Goal: Task Accomplishment & Management: Manage account settings

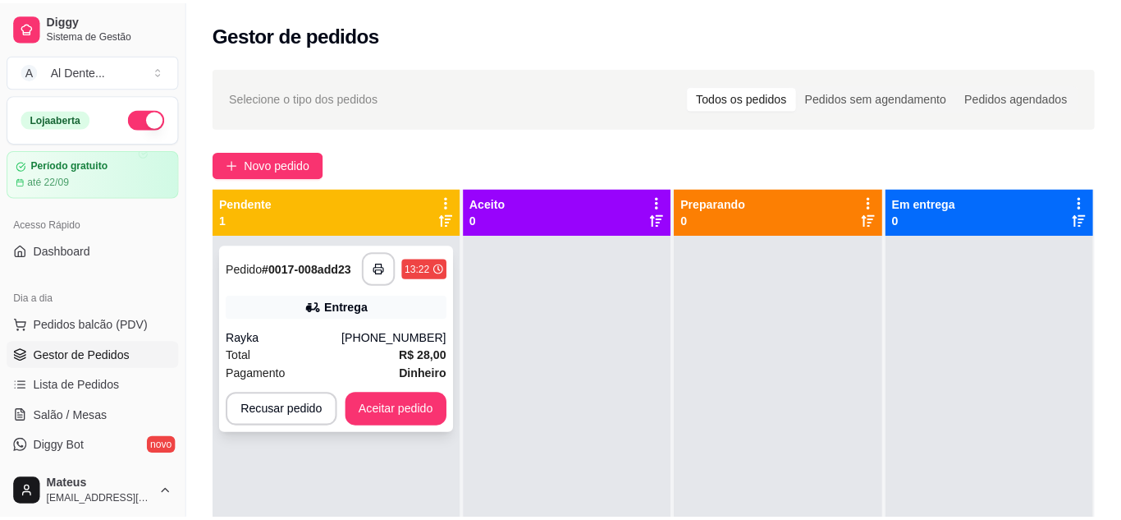
scroll to position [83, 0]
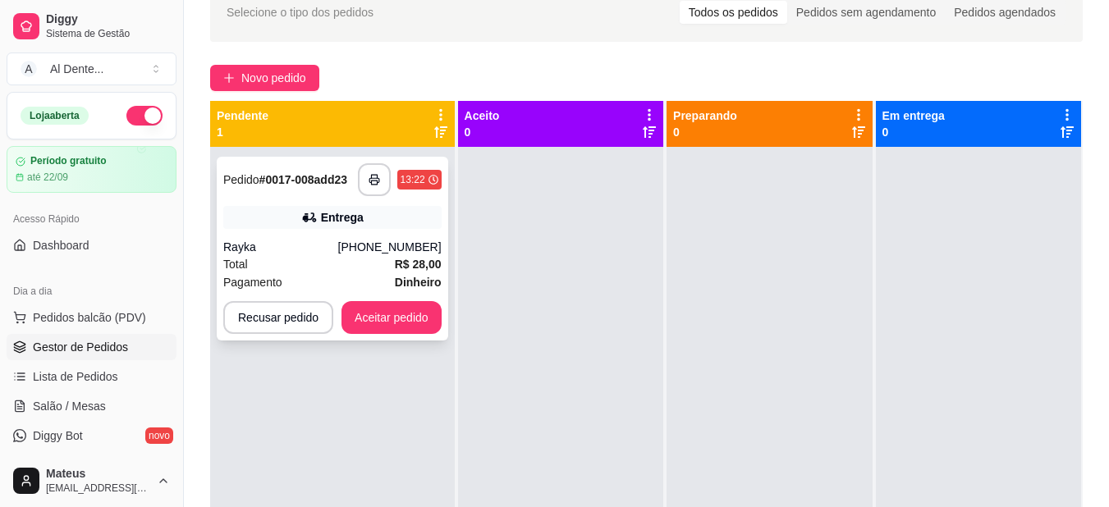
click at [323, 265] on div "Total R$ 28,00" at bounding box center [332, 264] width 218 height 18
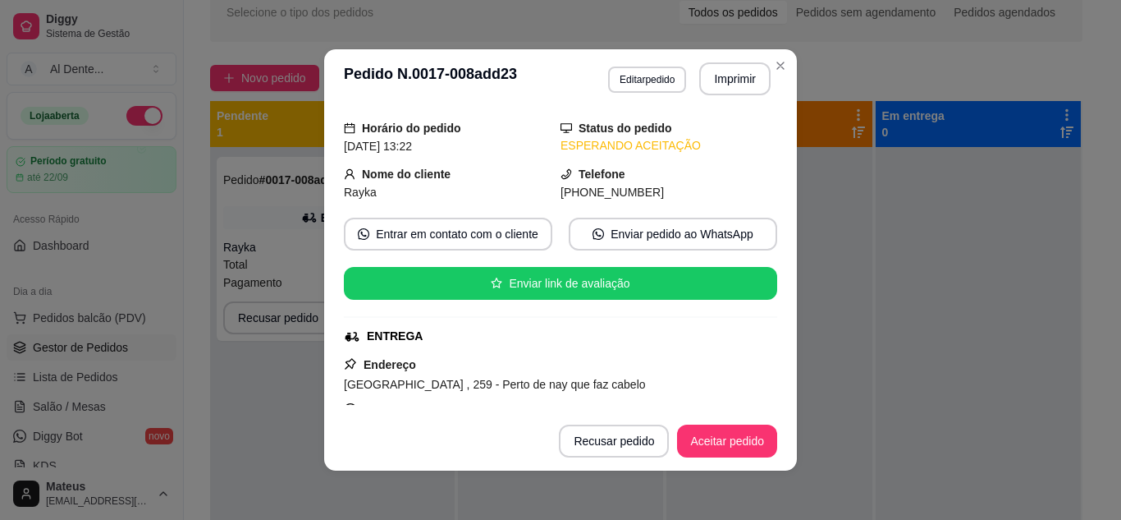
scroll to position [0, 0]
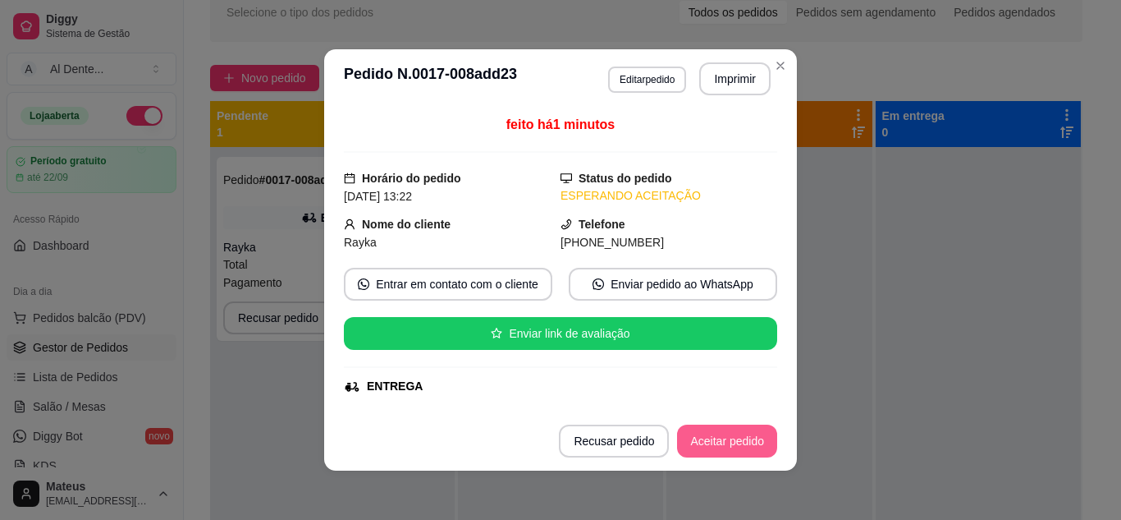
click at [714, 446] on button "Aceitar pedido" at bounding box center [727, 440] width 100 height 33
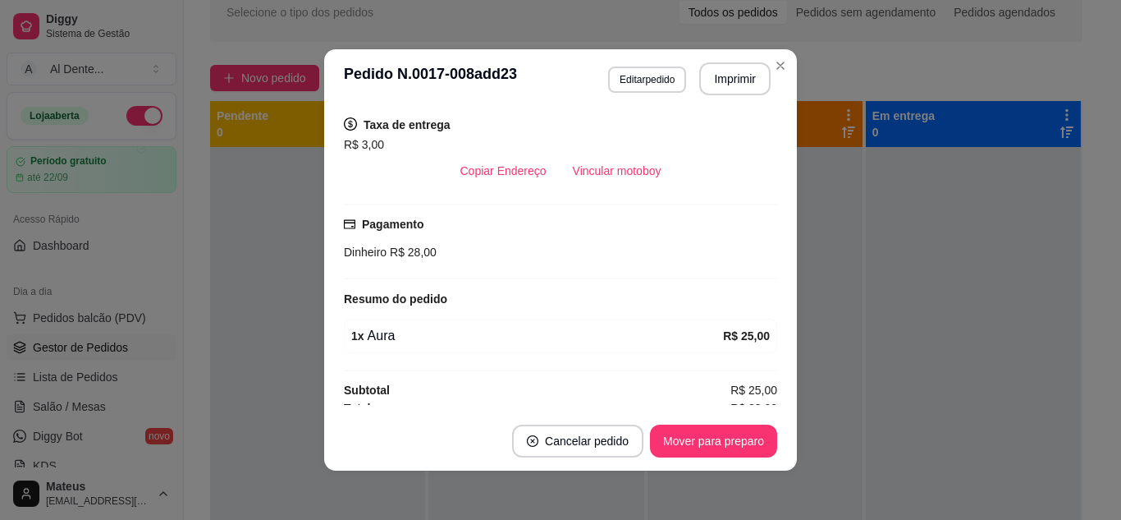
scroll to position [348, 0]
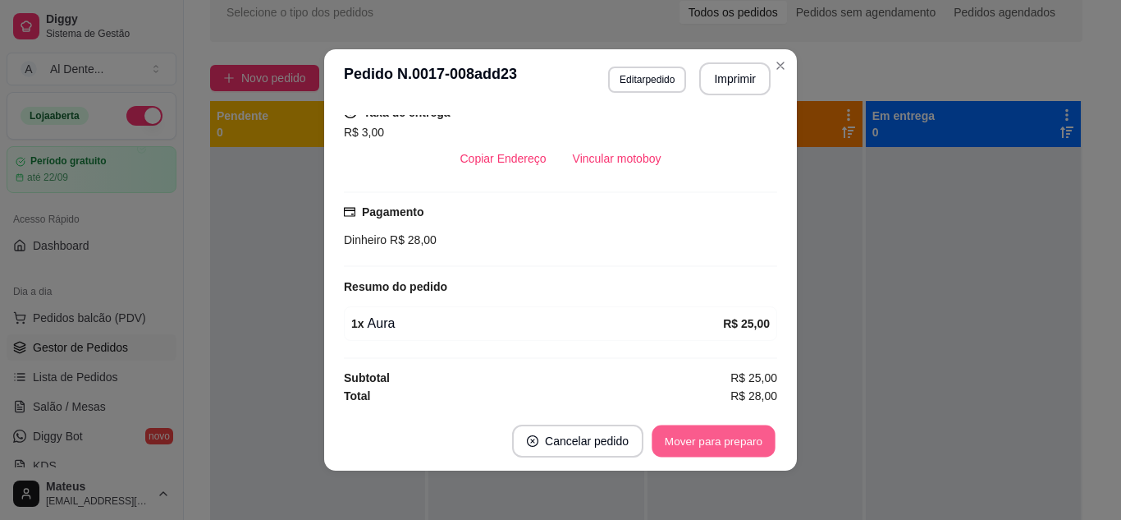
click at [744, 447] on button "Mover para preparo" at bounding box center [713, 441] width 123 height 32
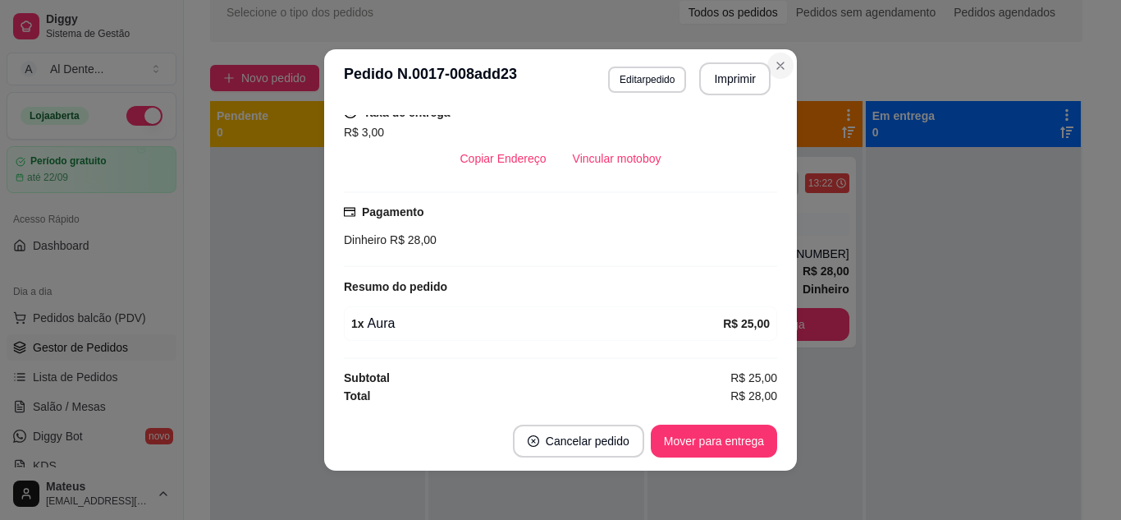
click at [778, 57] on section "**********" at bounding box center [560, 259] width 473 height 421
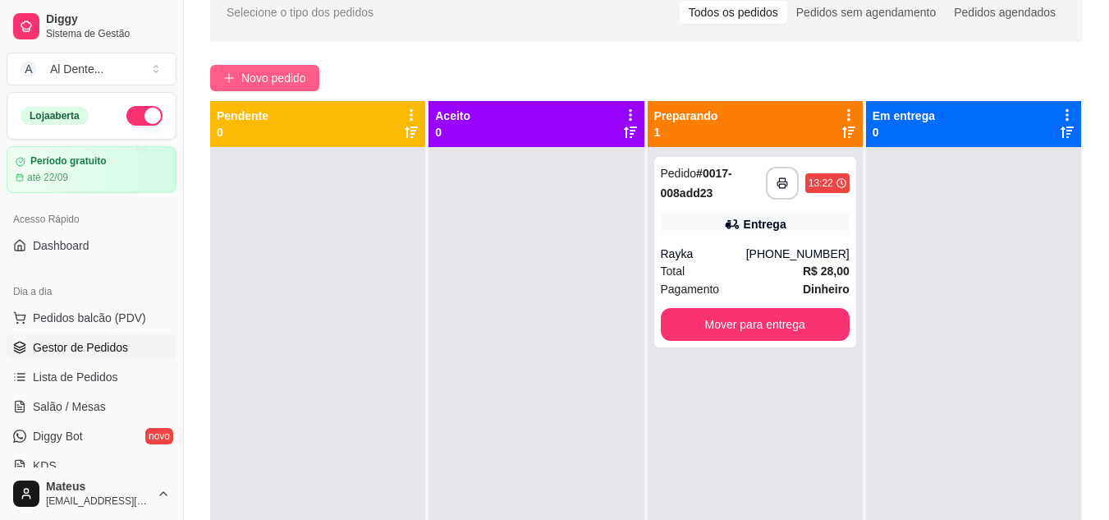
click at [267, 80] on span "Novo pedido" at bounding box center [273, 78] width 65 height 18
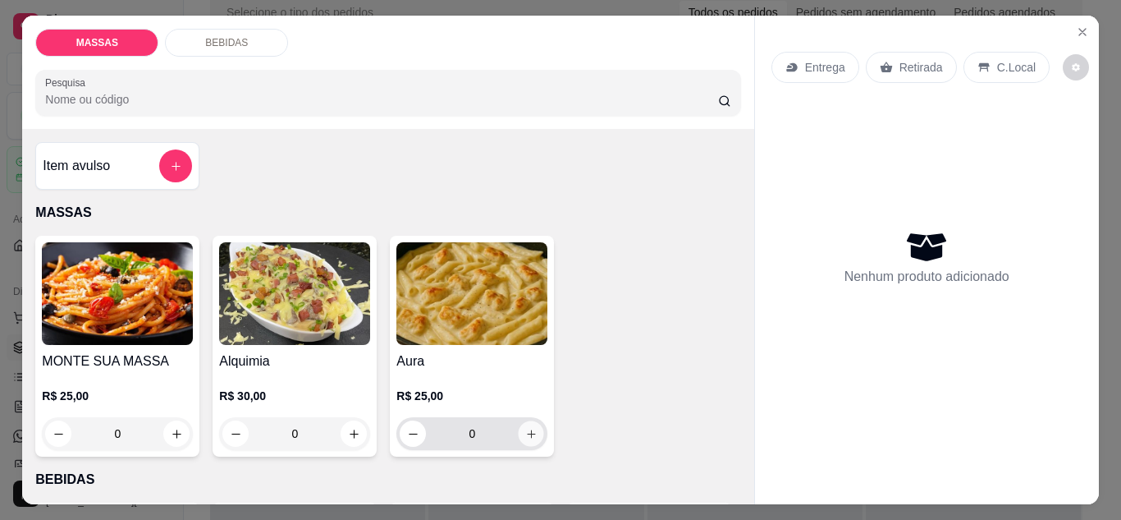
click at [530, 433] on icon "increase-product-quantity" at bounding box center [531, 434] width 12 height 12
type input "1"
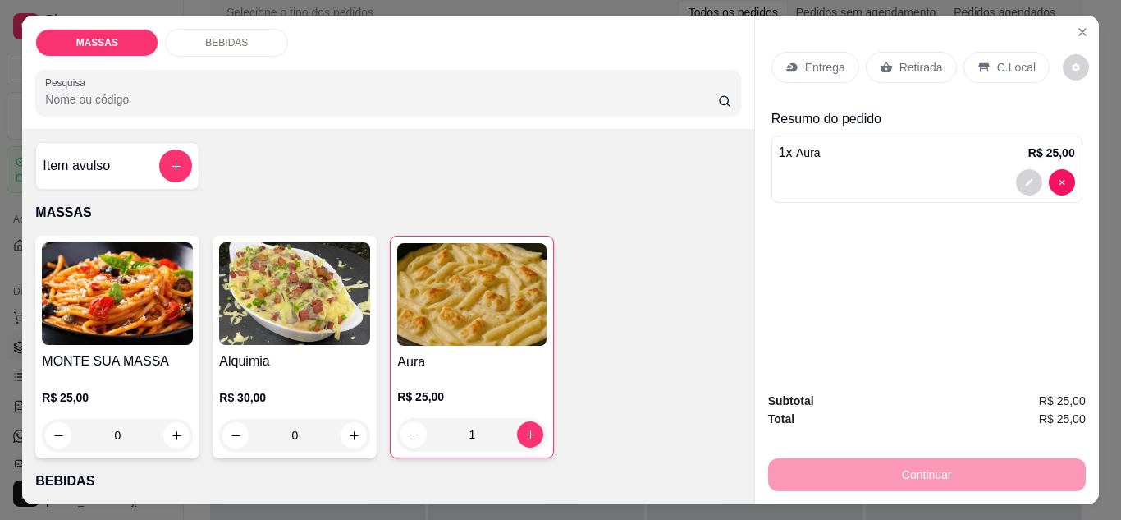
click at [827, 68] on p "Entrega" at bounding box center [825, 67] width 40 height 16
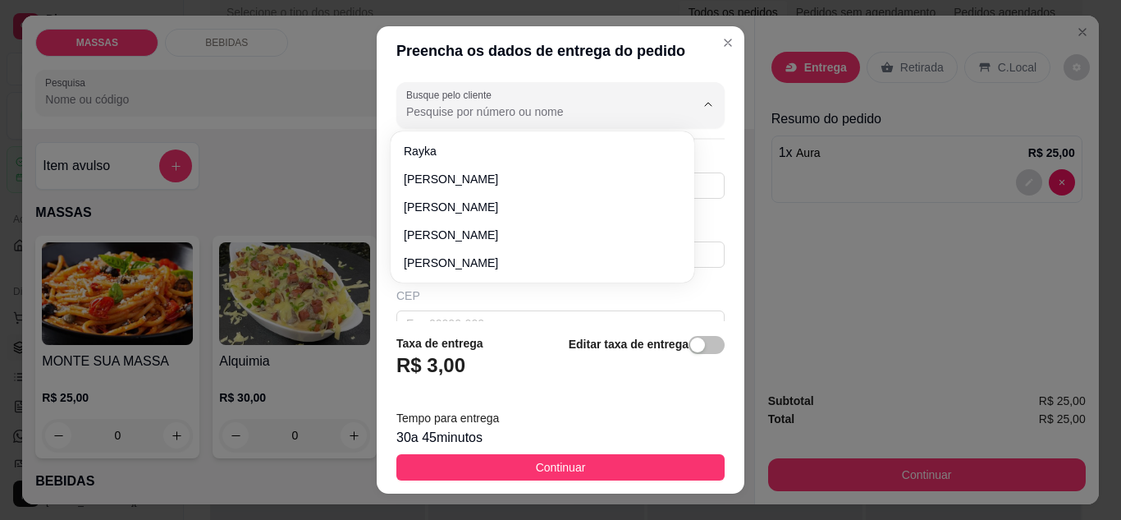
click at [566, 104] on input "Busque pelo cliente" at bounding box center [537, 111] width 263 height 16
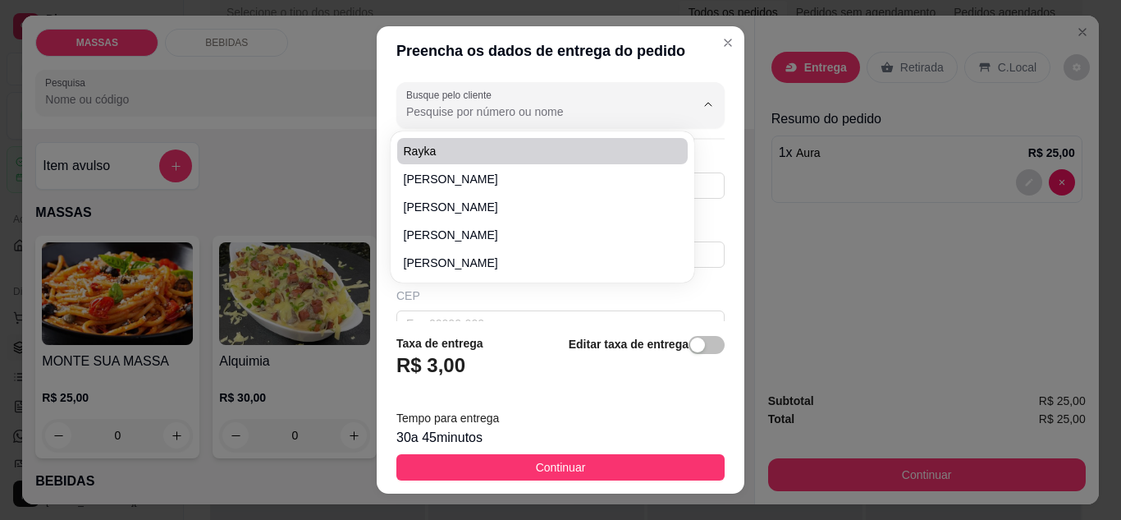
click at [761, 210] on div "Preencha os dados de entrega do pedido Busque pelo cliente Número de contato No…" at bounding box center [560, 260] width 1121 height 520
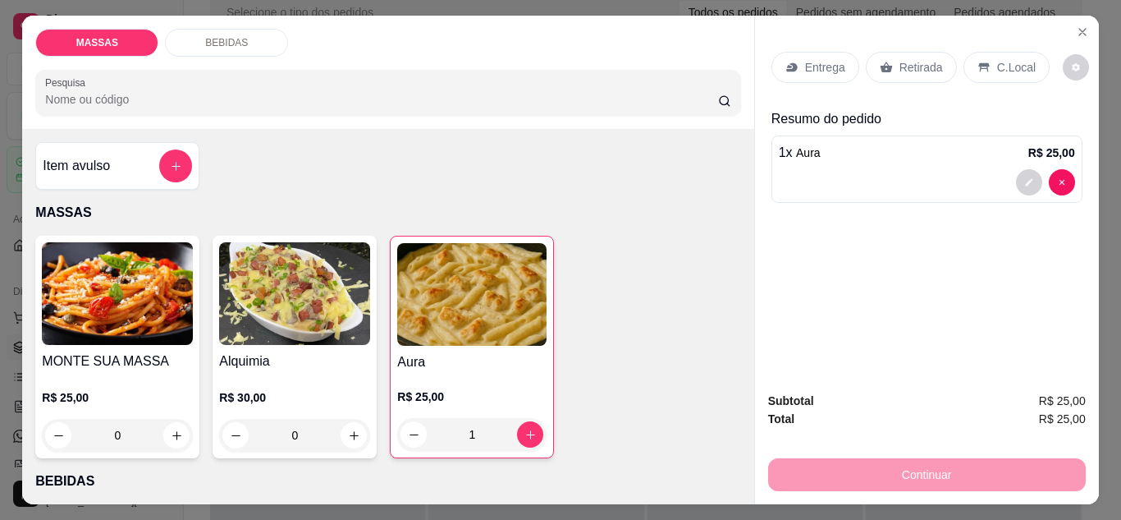
click at [912, 69] on p "Retirada" at bounding box center [922, 67] width 44 height 16
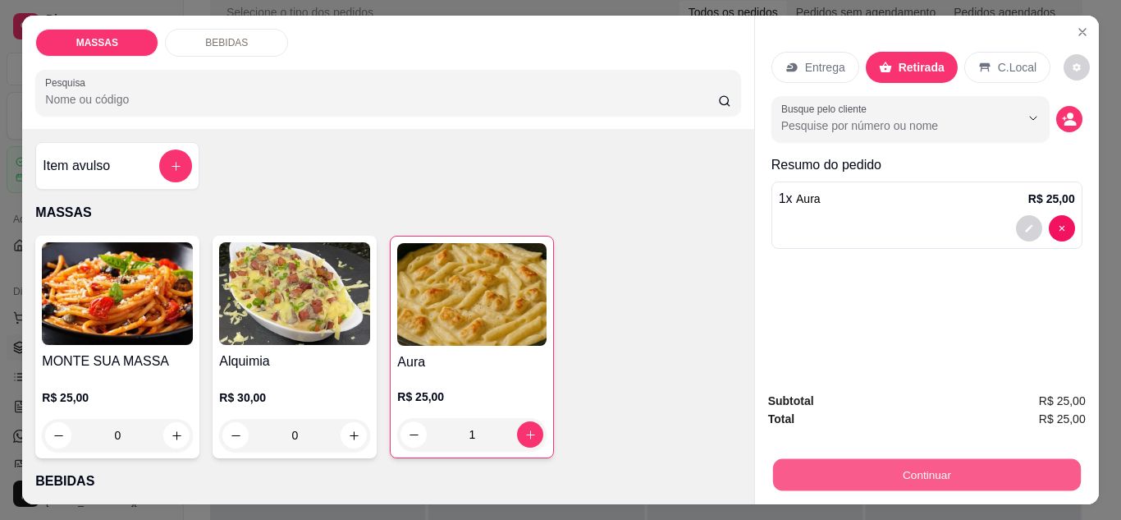
click at [962, 465] on button "Continuar" at bounding box center [926, 475] width 308 height 32
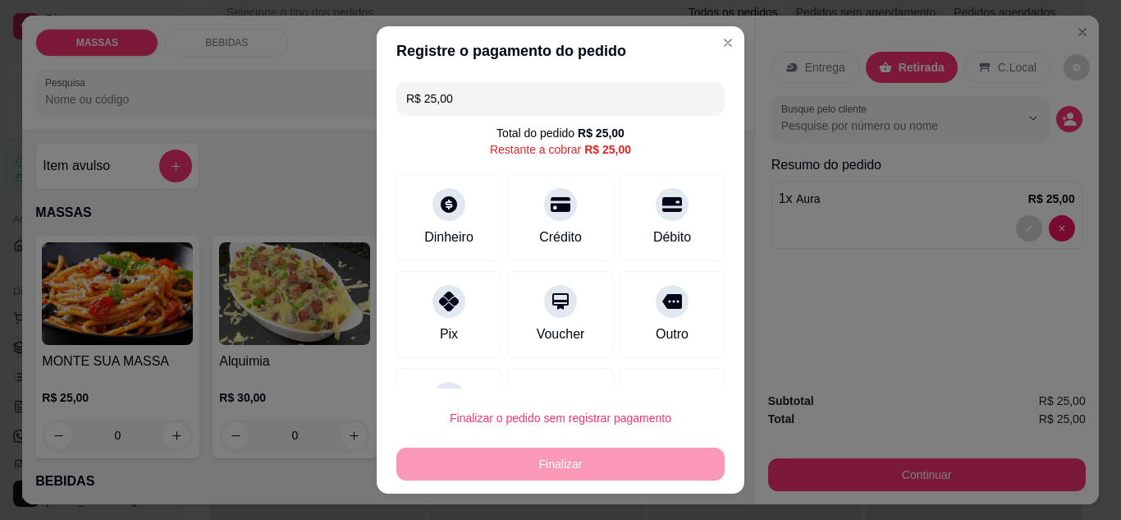
scroll to position [72, 0]
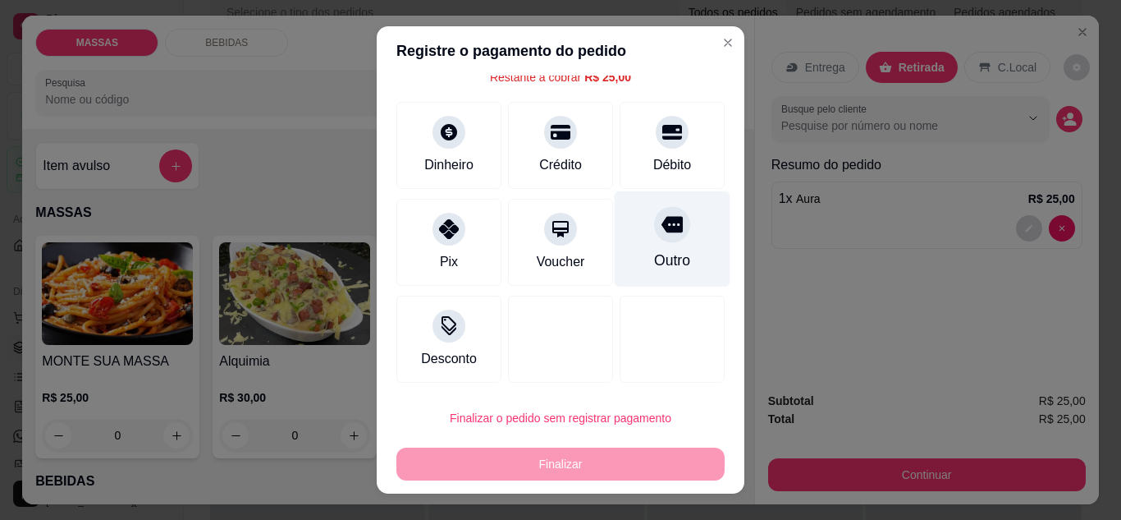
click at [654, 254] on div "Outro" at bounding box center [672, 260] width 36 height 21
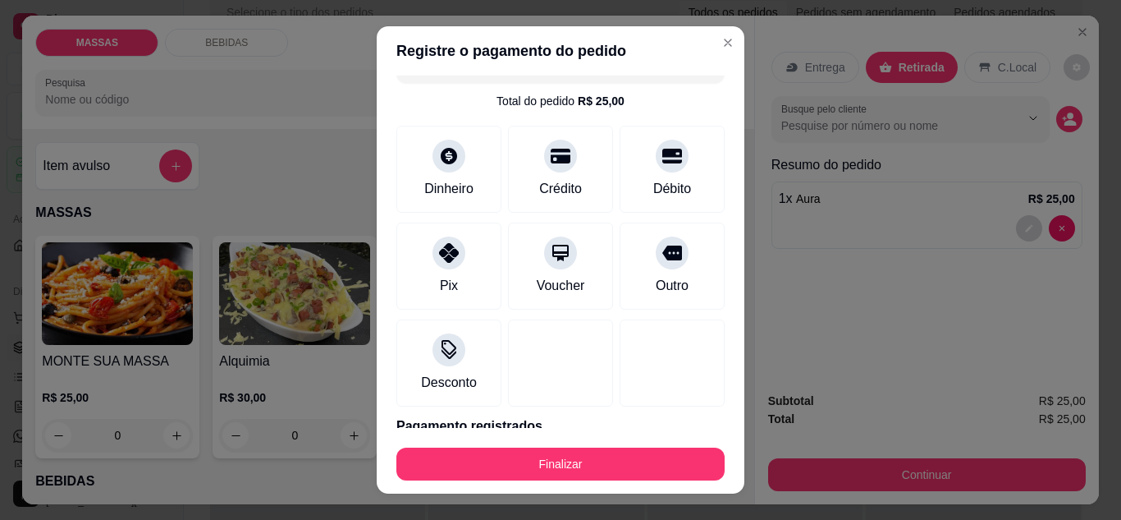
scroll to position [102, 0]
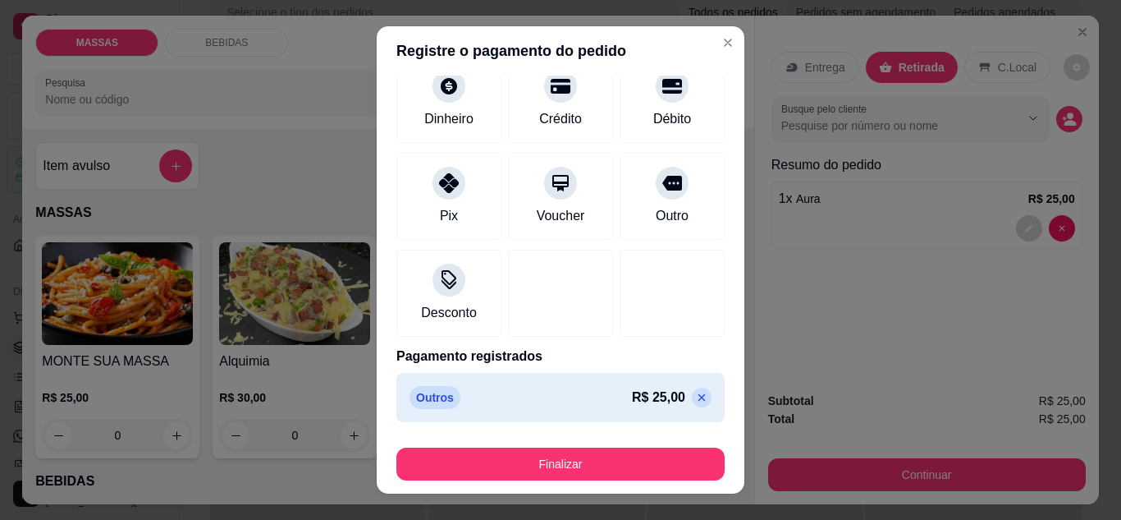
click at [692, 394] on p at bounding box center [702, 397] width 20 height 20
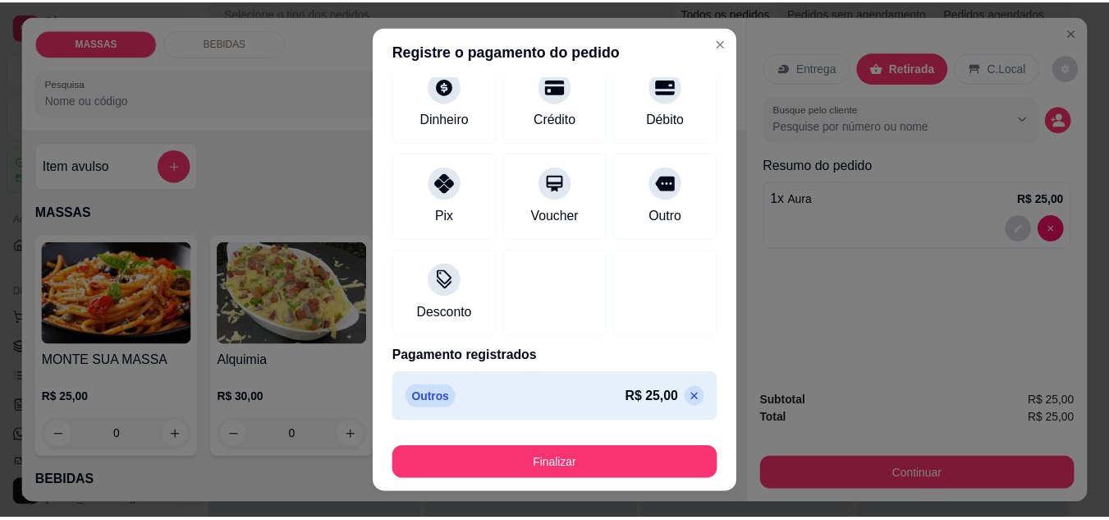
scroll to position [72, 0]
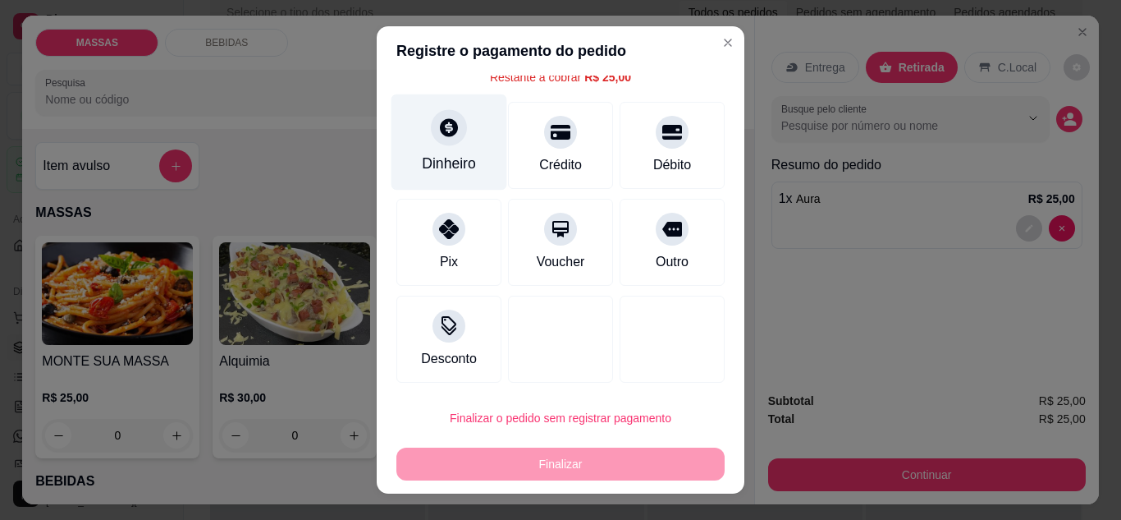
click at [467, 151] on div "Dinheiro" at bounding box center [450, 142] width 116 height 96
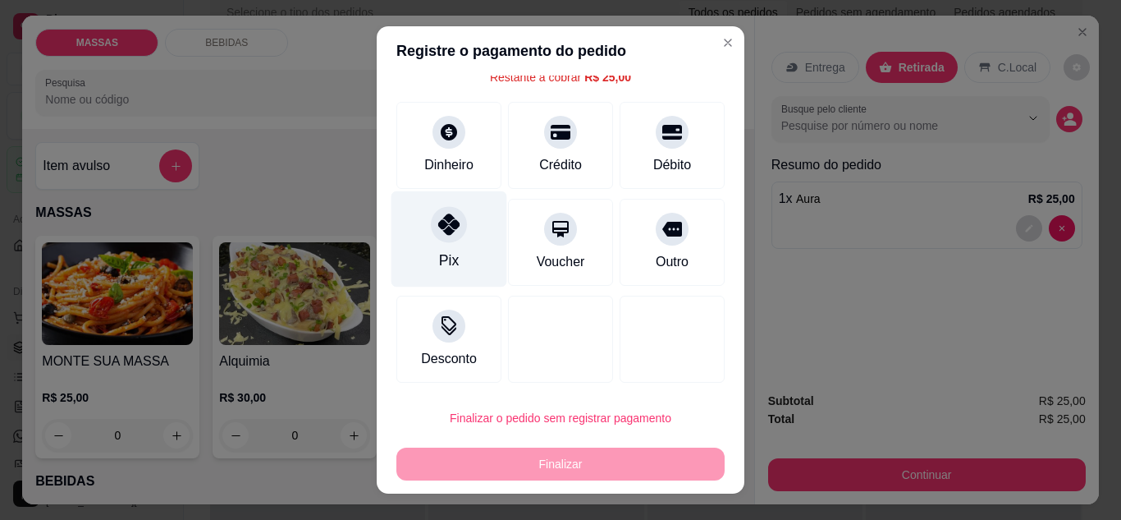
click at [459, 223] on div "Pix" at bounding box center [450, 238] width 116 height 96
type input "R$ 0,00"
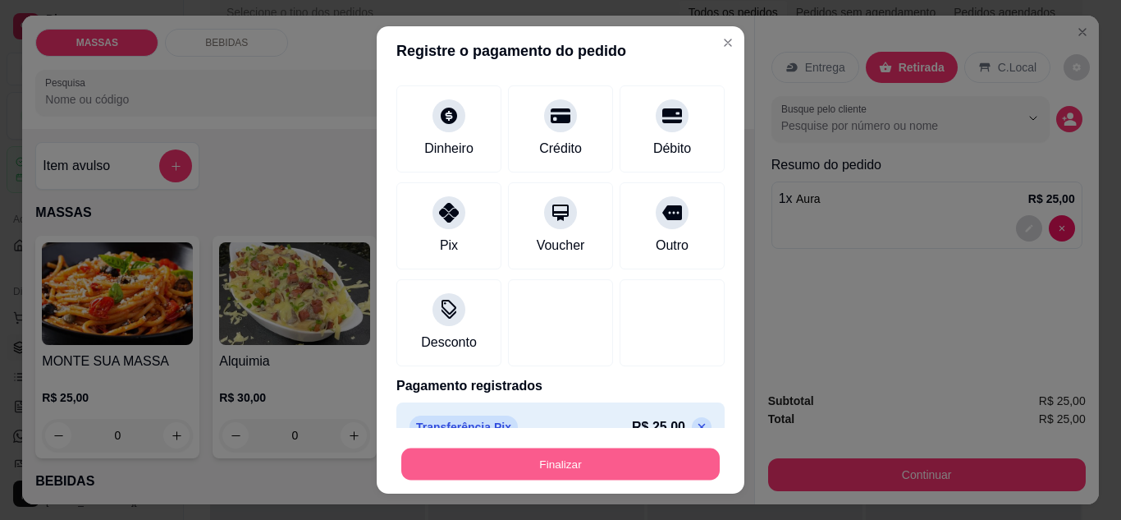
click at [571, 458] on button "Finalizar" at bounding box center [560, 464] width 319 height 32
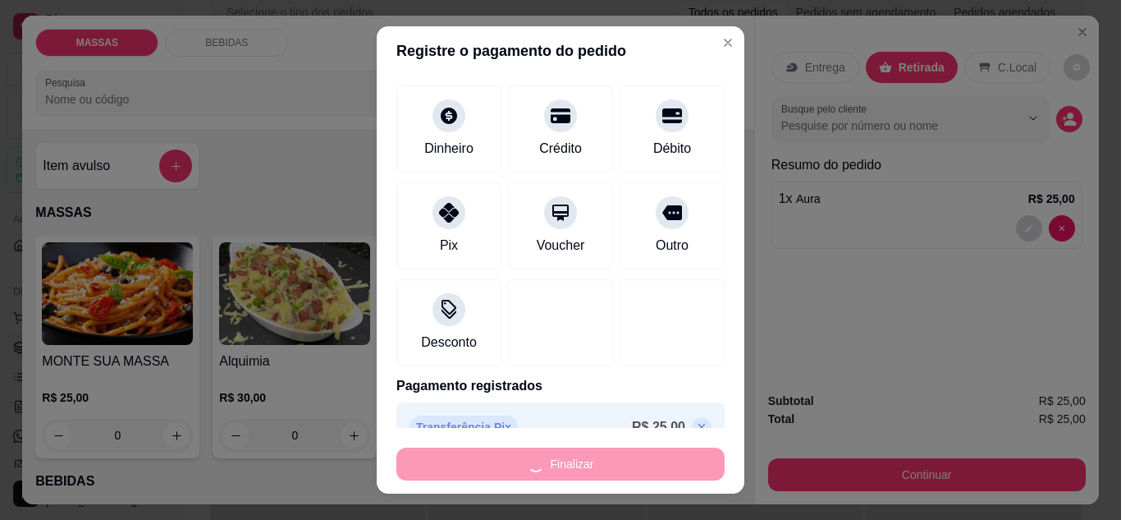
type input "0"
type input "-R$ 25,00"
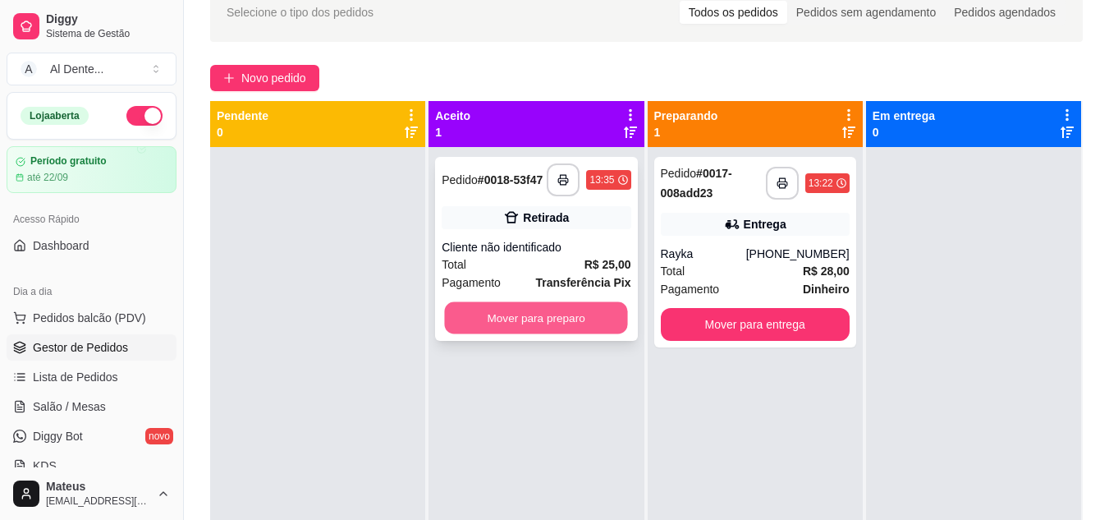
click at [565, 318] on button "Mover para preparo" at bounding box center [536, 318] width 183 height 32
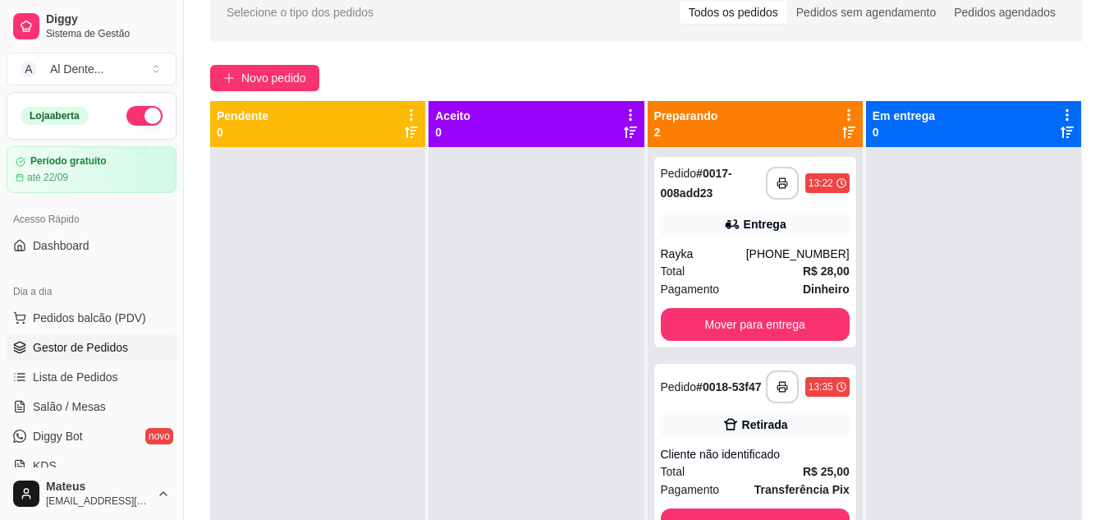
scroll to position [46, 0]
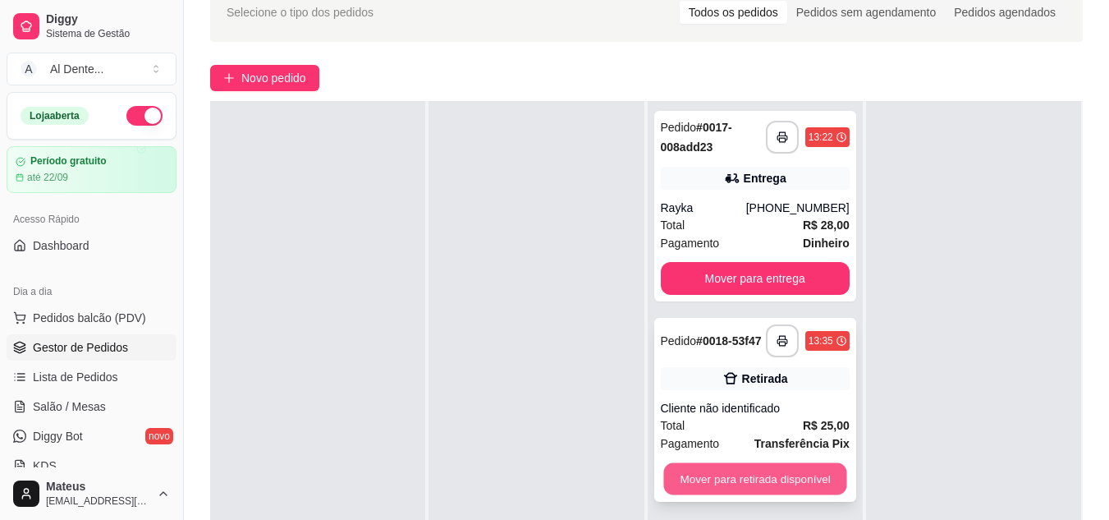
click at [726, 477] on button "Mover para retirada disponível" at bounding box center [754, 479] width 183 height 32
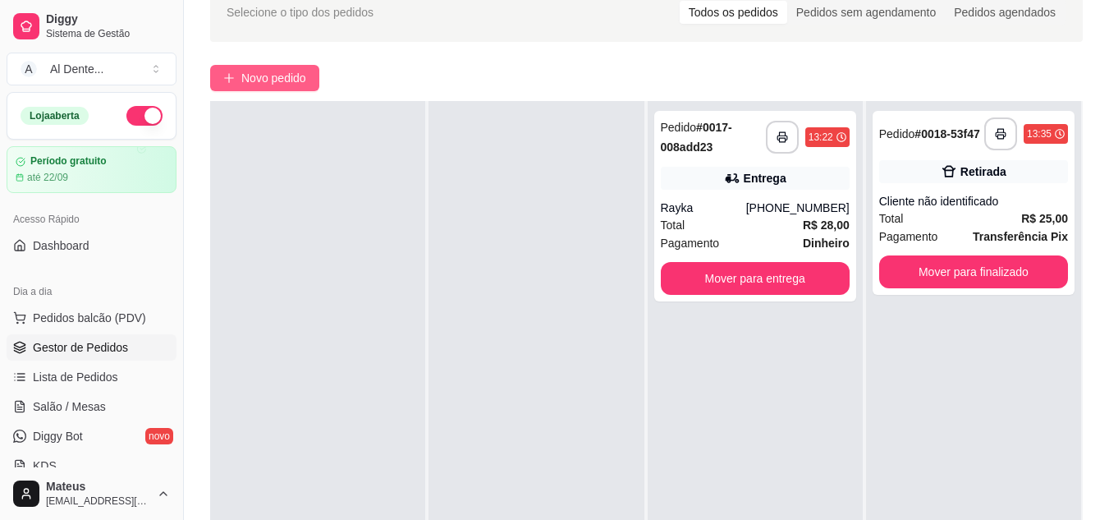
click at [291, 82] on span "Novo pedido" at bounding box center [273, 78] width 65 height 18
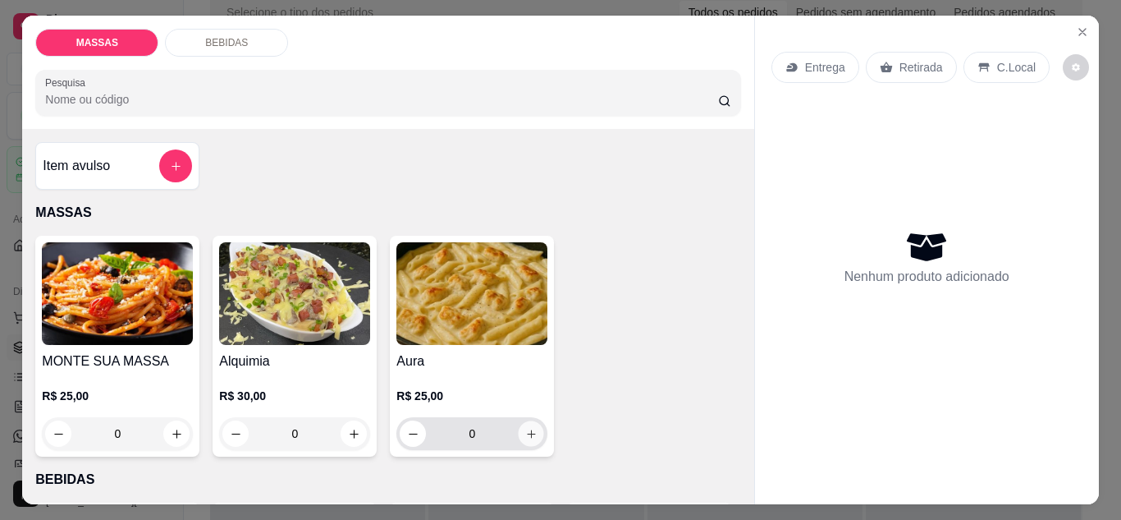
click at [527, 429] on icon "increase-product-quantity" at bounding box center [531, 434] width 12 height 12
type input "1"
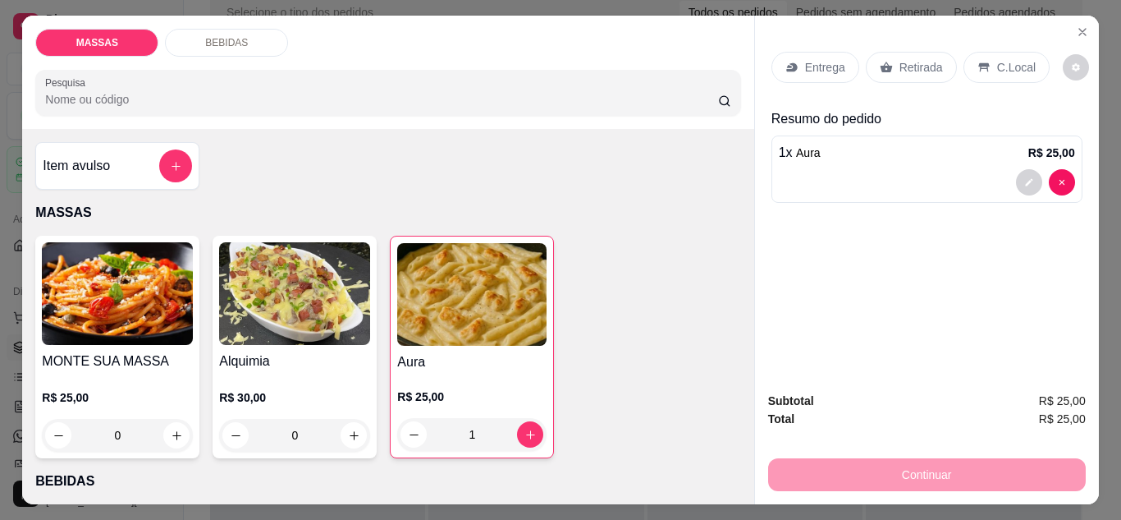
click at [887, 69] on div "Retirada" at bounding box center [911, 67] width 91 height 31
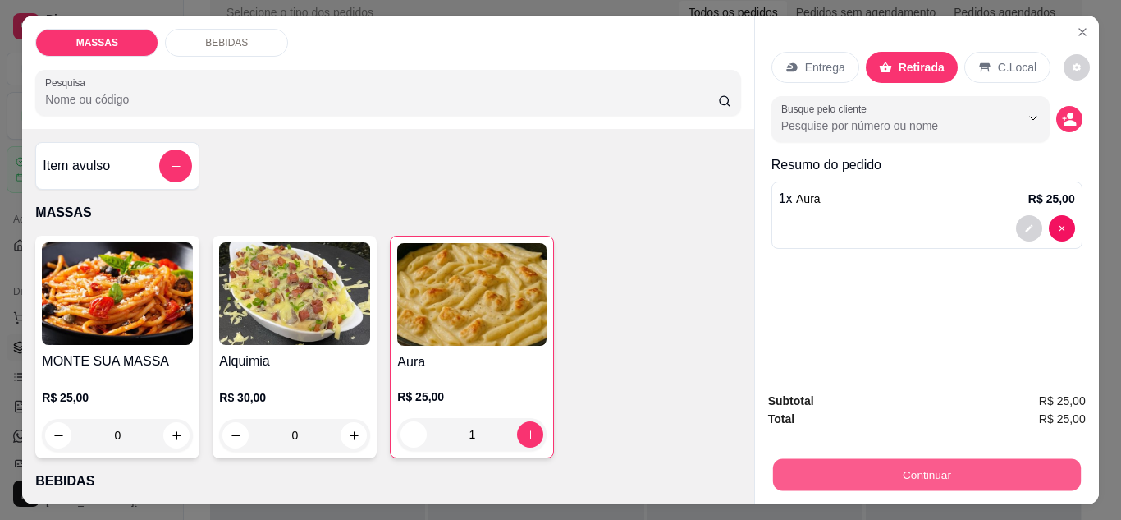
click at [1020, 463] on button "Continuar" at bounding box center [926, 475] width 308 height 32
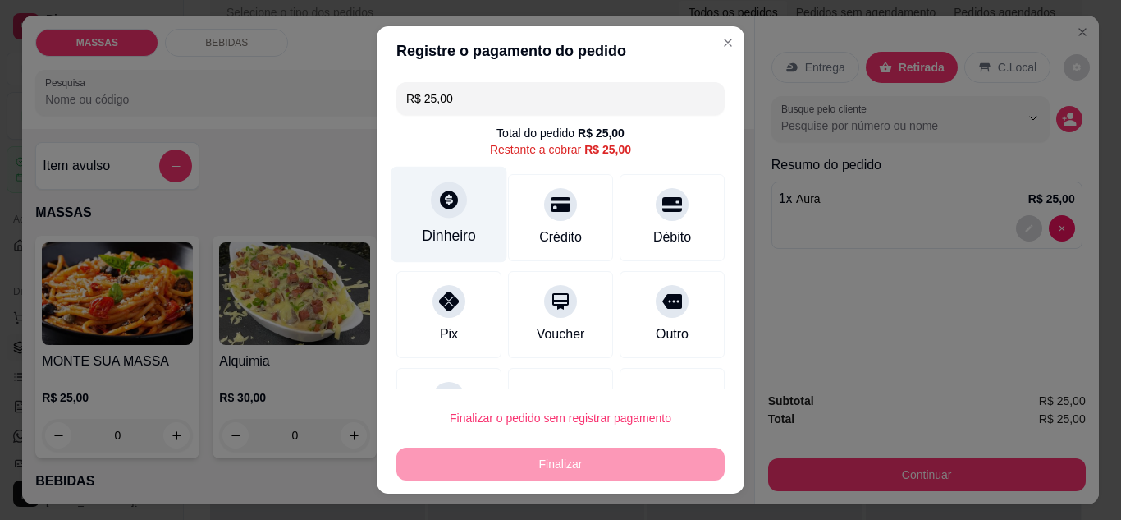
click at [424, 212] on div "Dinheiro" at bounding box center [450, 214] width 116 height 96
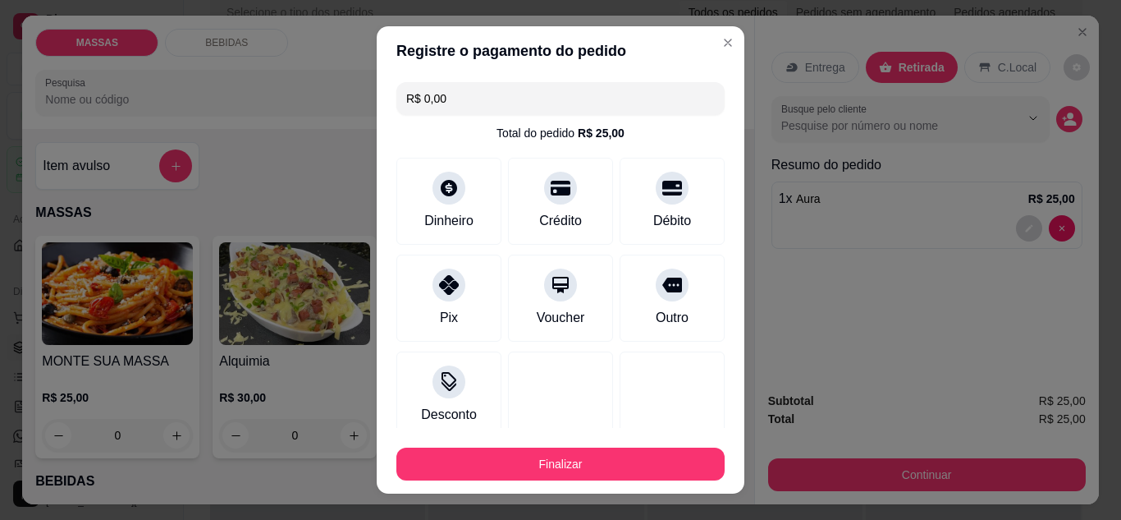
type input "R$ 0,00"
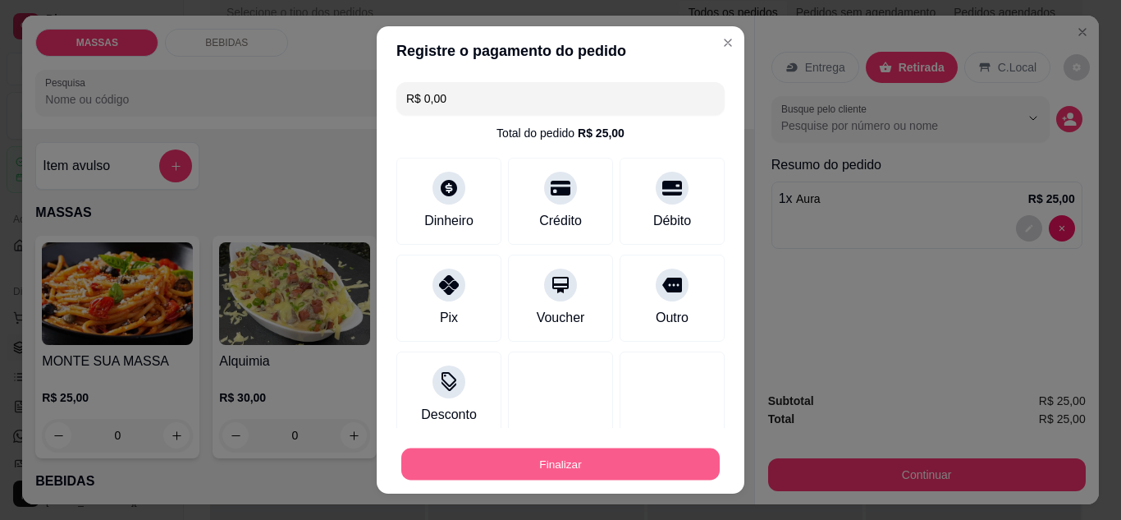
click at [607, 464] on button "Finalizar" at bounding box center [560, 464] width 319 height 32
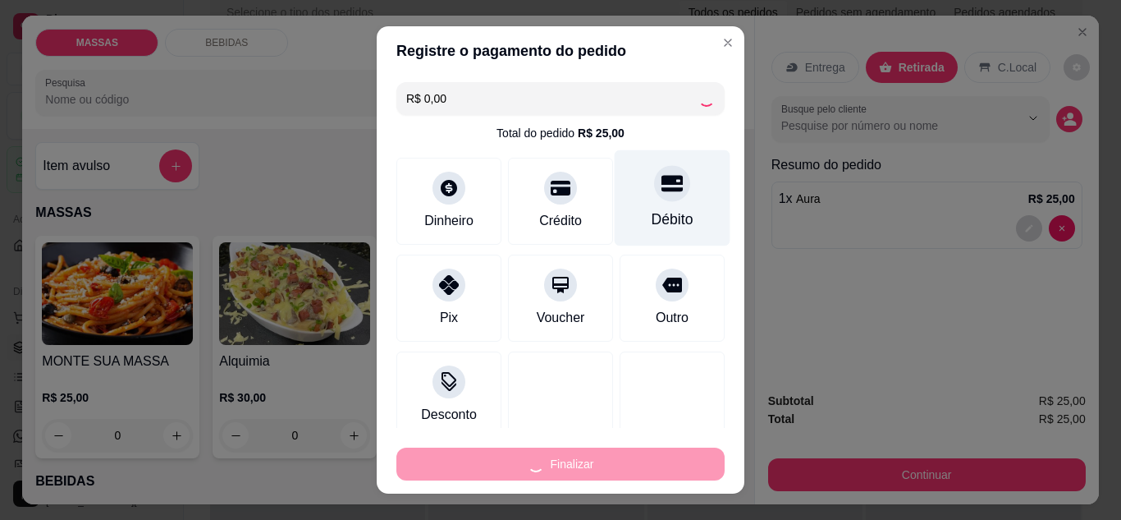
type input "0"
type input "-R$ 25,00"
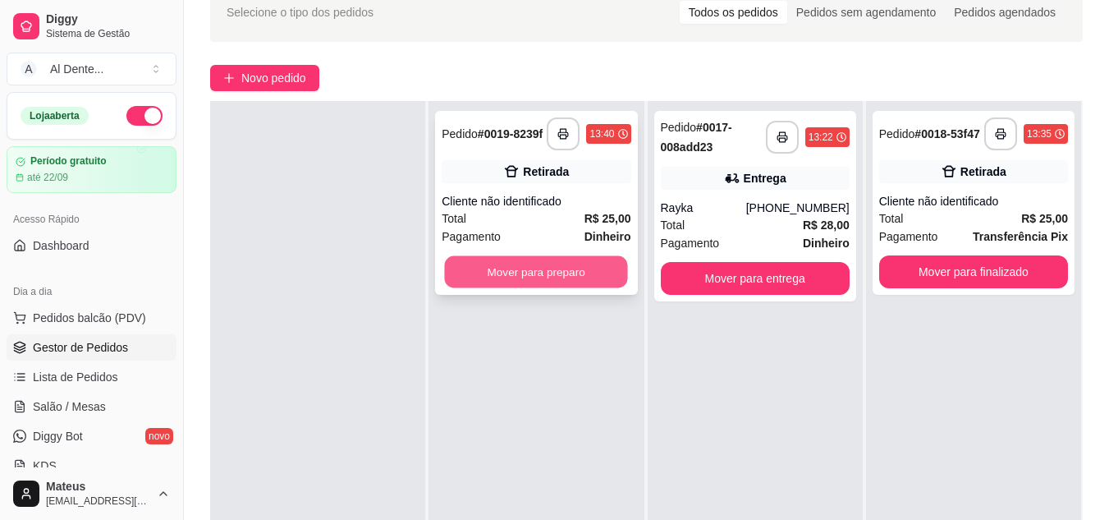
click at [529, 281] on button "Mover para preparo" at bounding box center [536, 272] width 183 height 32
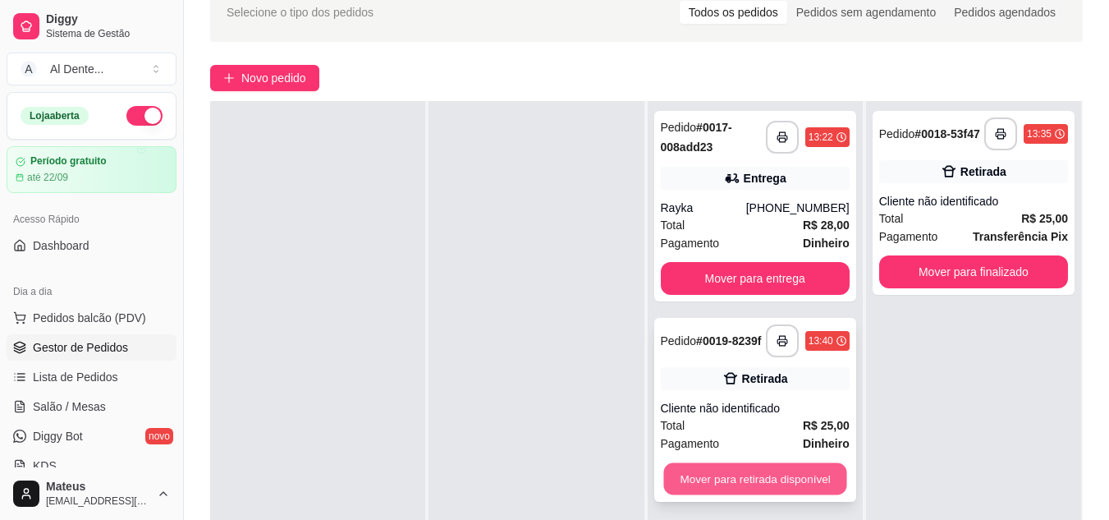
click at [777, 475] on button "Mover para retirada disponível" at bounding box center [754, 479] width 183 height 32
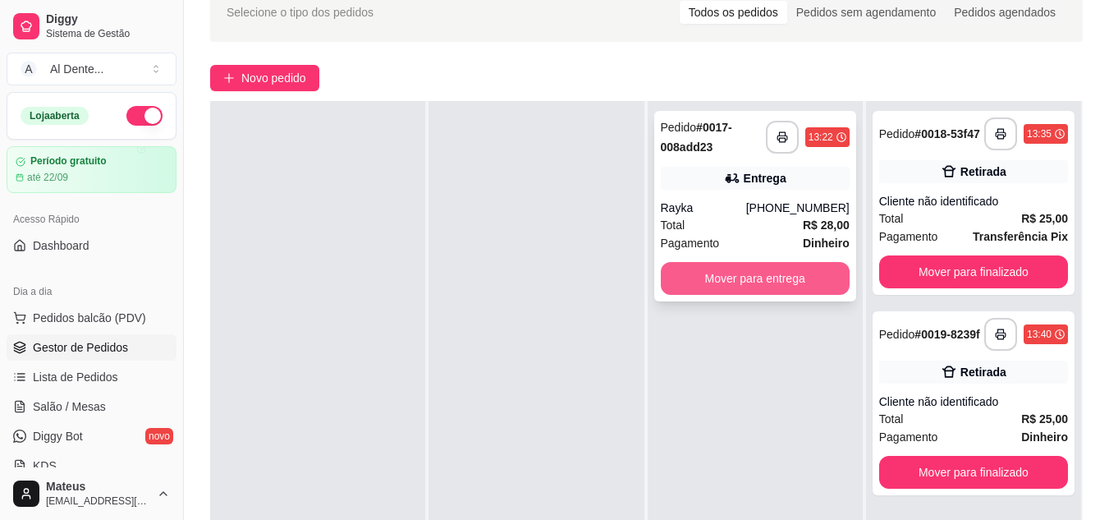
click at [720, 282] on button "Mover para entrega" at bounding box center [755, 278] width 189 height 33
